Goal: Task Accomplishment & Management: Manage account settings

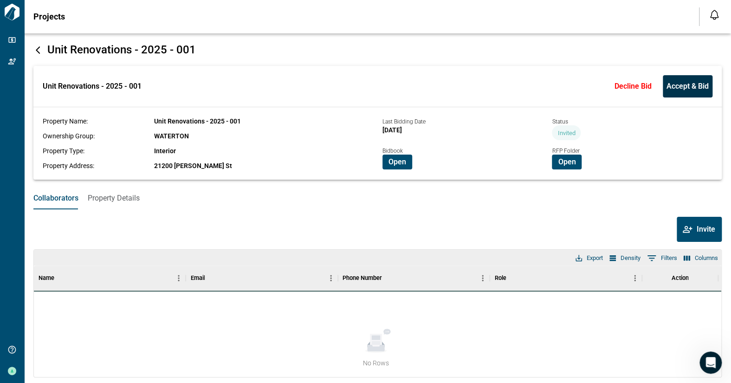
click at [681, 84] on span "Accept & Bid" at bounding box center [687, 86] width 42 height 9
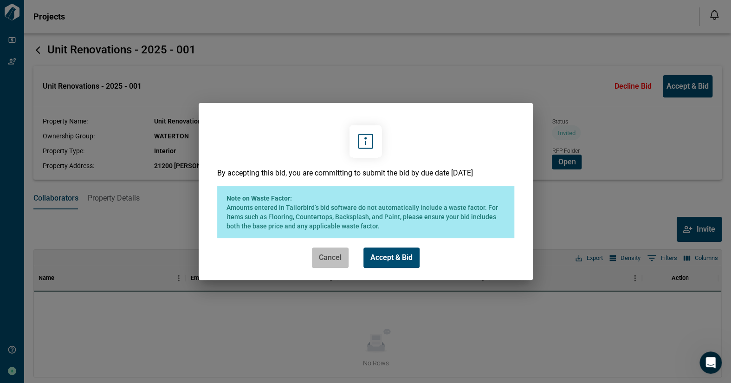
click at [331, 257] on span "Cancel" at bounding box center [330, 257] width 23 height 9
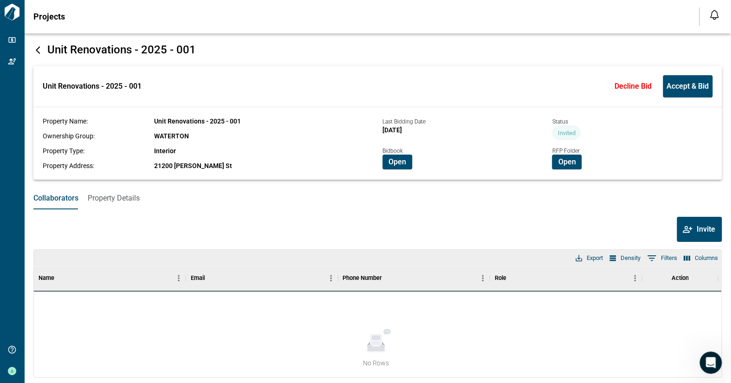
scroll to position [11, 0]
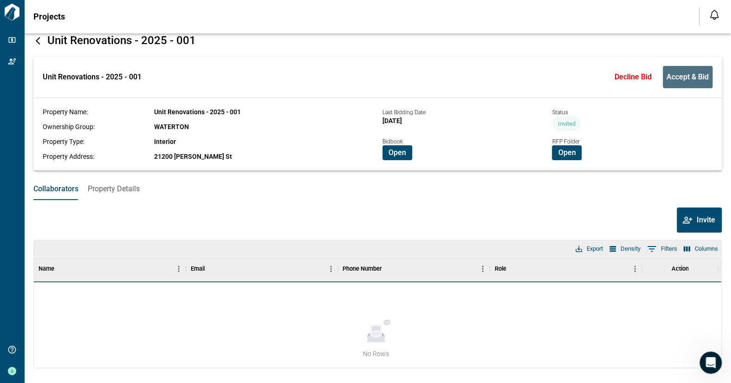
click at [680, 76] on span "Accept & Bid" at bounding box center [687, 76] width 42 height 9
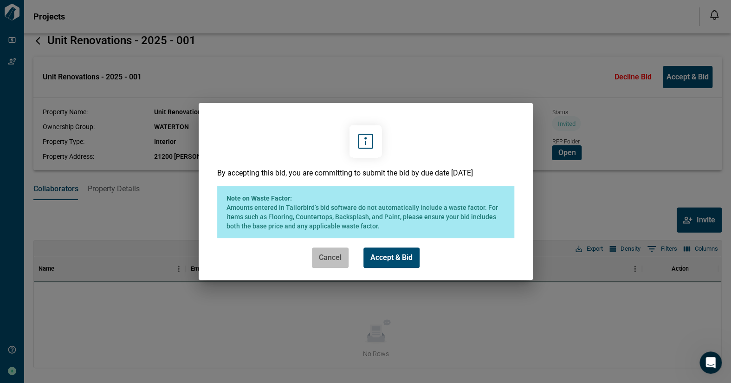
click at [323, 257] on span "Cancel" at bounding box center [330, 257] width 23 height 9
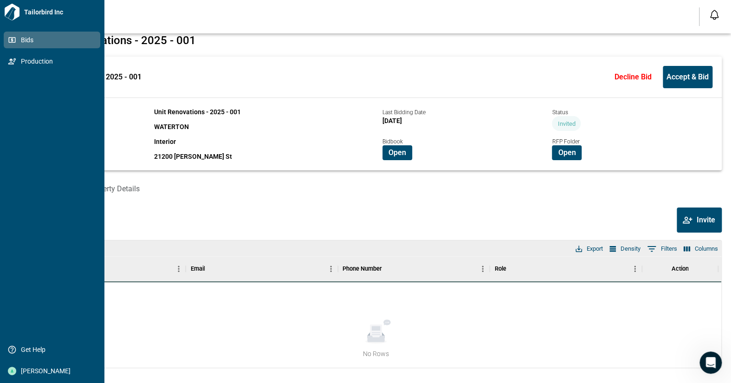
click at [35, 39] on span "Bids" at bounding box center [53, 39] width 75 height 9
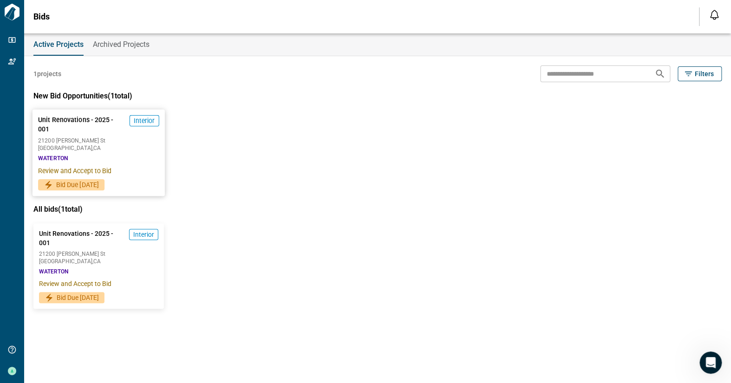
click at [137, 138] on span "21200 [PERSON_NAME] St" at bounding box center [98, 141] width 121 height 6
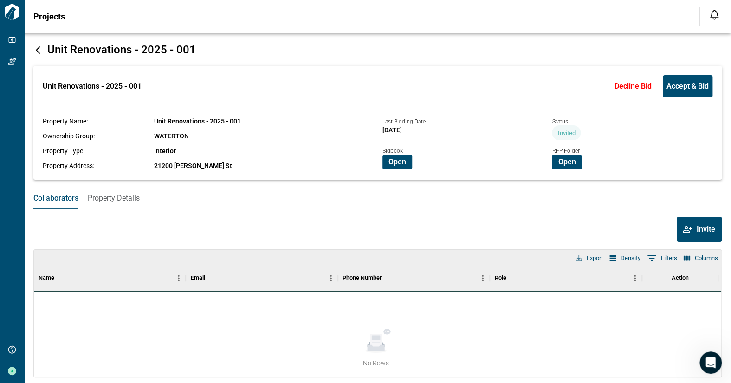
scroll to position [11, 0]
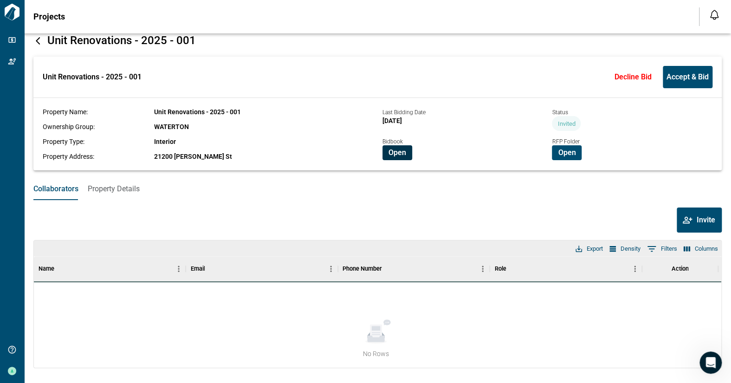
click at [393, 153] on span "Open" at bounding box center [397, 152] width 18 height 9
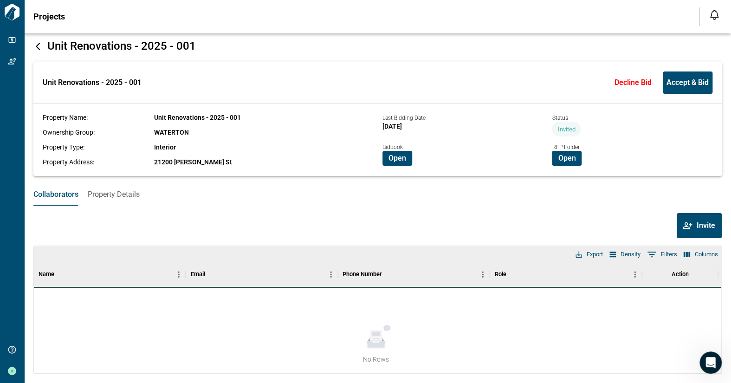
scroll to position [0, 0]
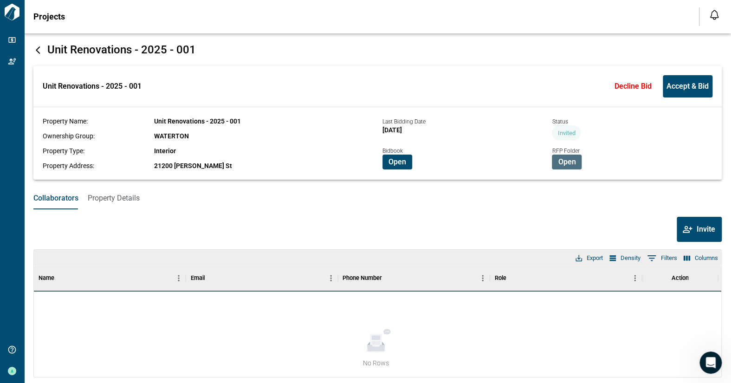
click at [562, 165] on span "Open" at bounding box center [567, 161] width 18 height 9
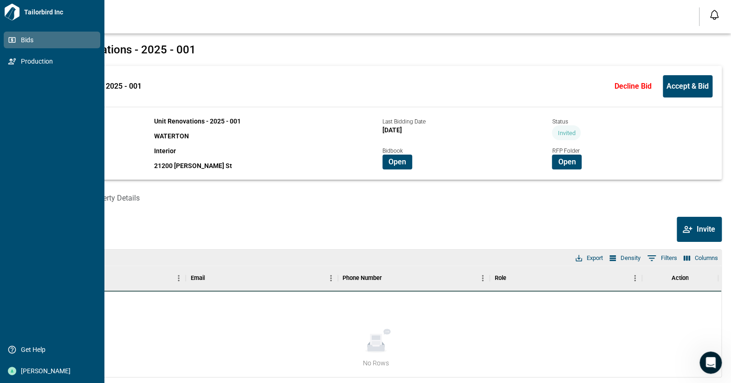
click at [14, 40] on icon at bounding box center [12, 40] width 8 height 8
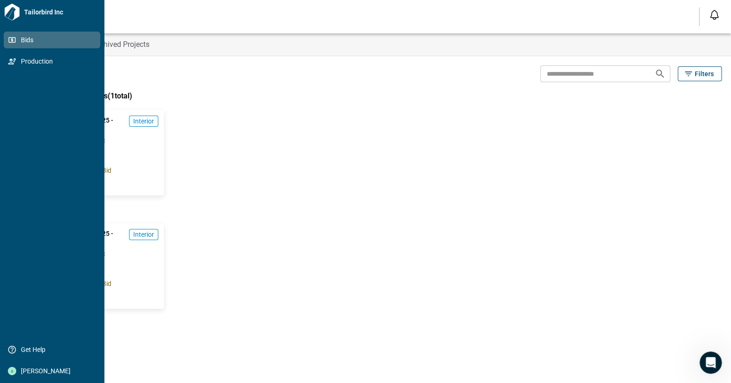
click at [25, 36] on span "Bids" at bounding box center [53, 39] width 75 height 9
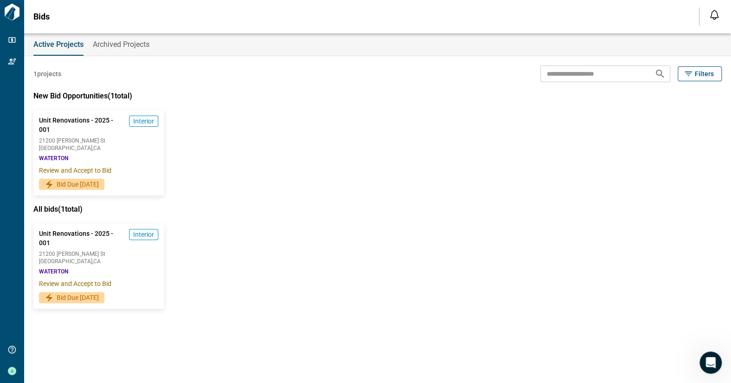
click at [126, 47] on span "Archived Projects" at bounding box center [121, 44] width 57 height 9
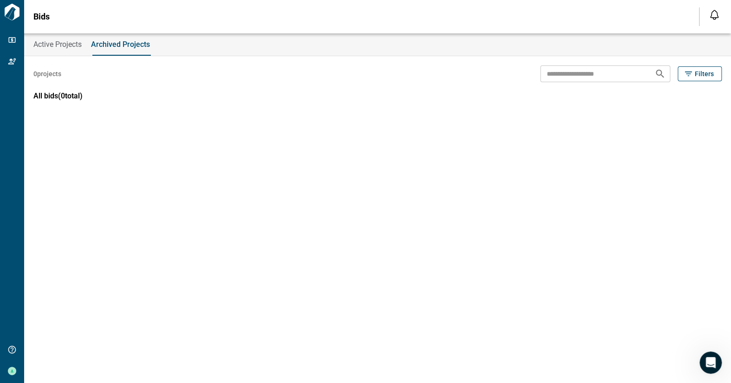
click at [67, 44] on span "Active Projects" at bounding box center [57, 44] width 48 height 9
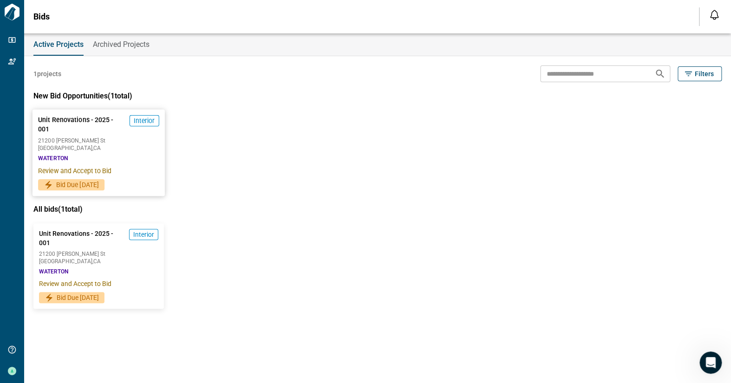
click at [106, 147] on span "Woodland Hills , CA" at bounding box center [98, 148] width 121 height 6
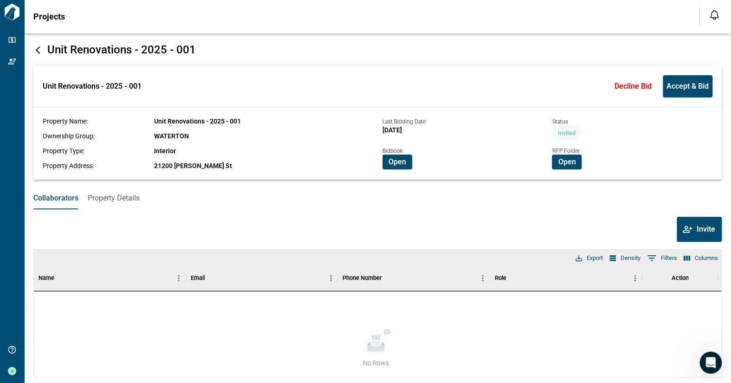
scroll to position [11, 0]
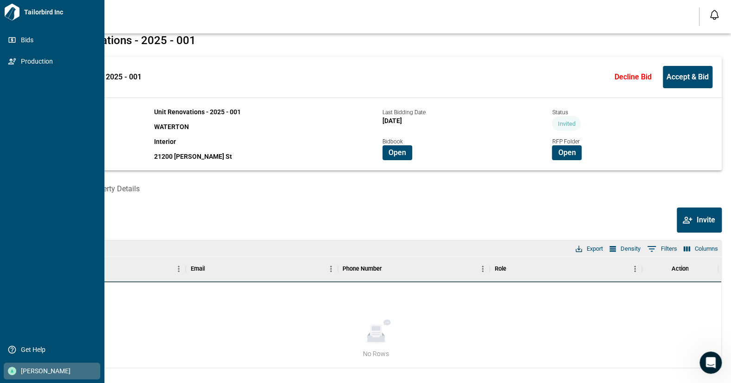
click at [25, 370] on span "[PERSON_NAME]" at bounding box center [53, 370] width 75 height 9
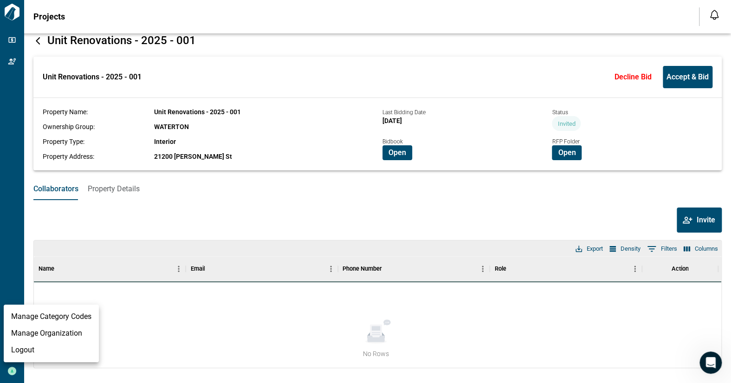
click at [124, 318] on div at bounding box center [365, 191] width 731 height 383
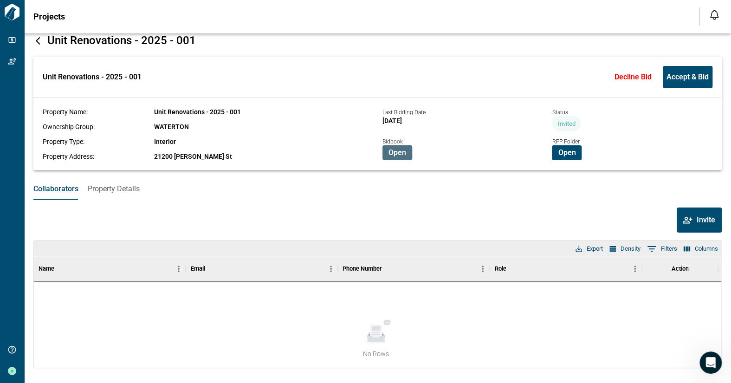
click at [394, 151] on span "Open" at bounding box center [397, 152] width 18 height 9
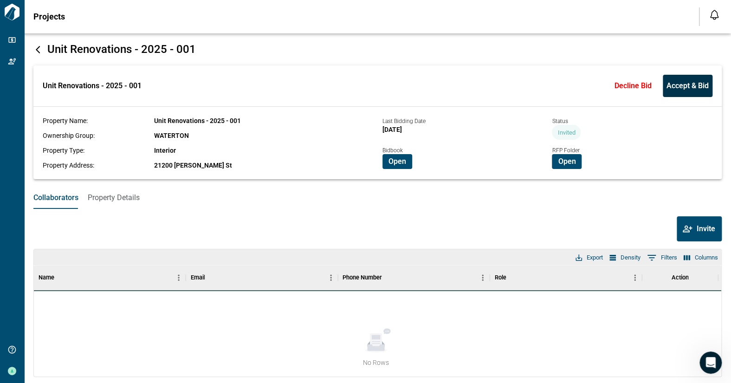
click at [677, 84] on span "Accept & Bid" at bounding box center [687, 85] width 42 height 9
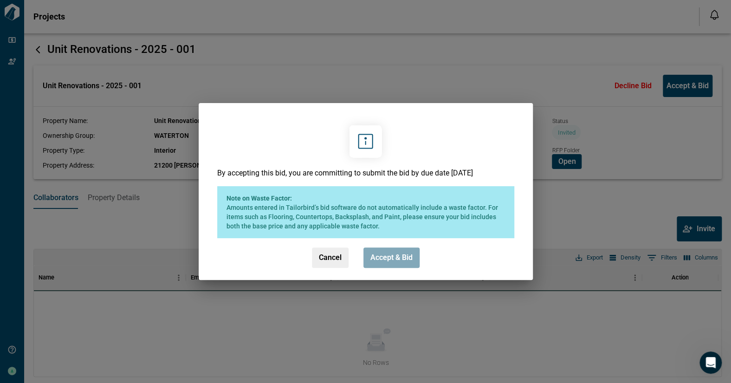
click at [392, 250] on button "Accept & Bid" at bounding box center [391, 257] width 56 height 20
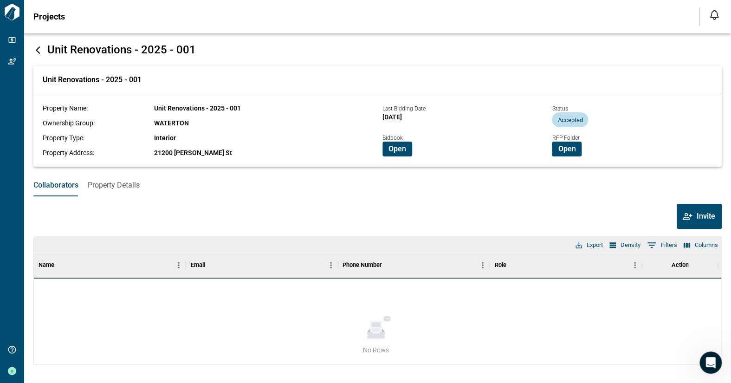
scroll to position [0, 0]
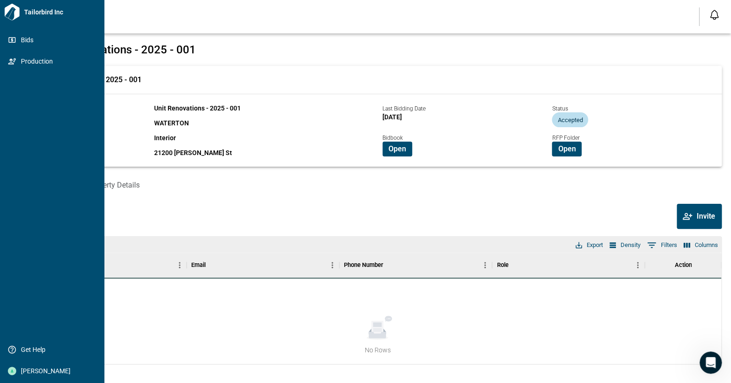
click at [9, 13] on icon at bounding box center [12, 12] width 17 height 17
